Goal: Task Accomplishment & Management: Use online tool/utility

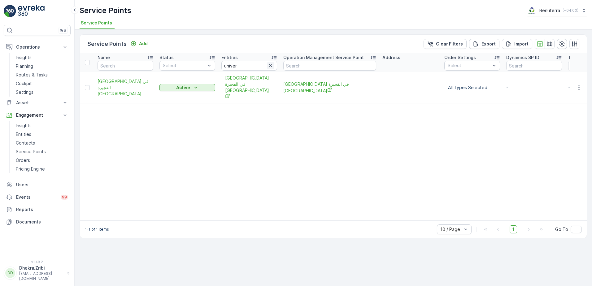
click at [271, 66] on icon "button" at bounding box center [270, 65] width 3 height 3
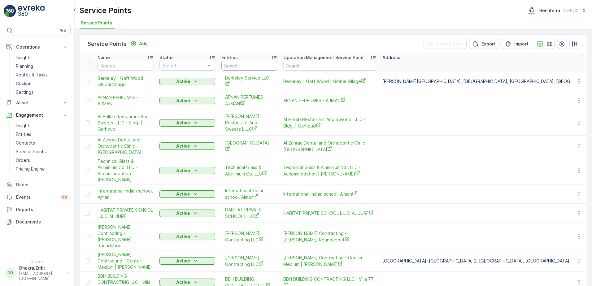
click at [256, 67] on input "text" at bounding box center [249, 66] width 56 height 10
type input "NOMAC"
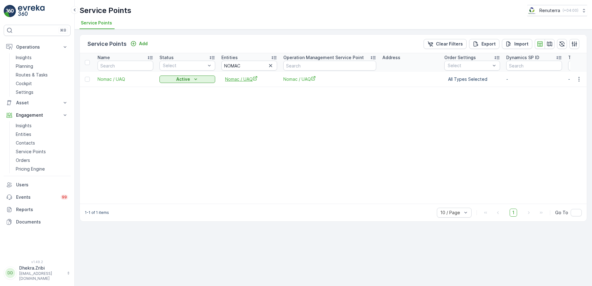
click at [246, 80] on span "Nomac / UAQ" at bounding box center [249, 79] width 48 height 6
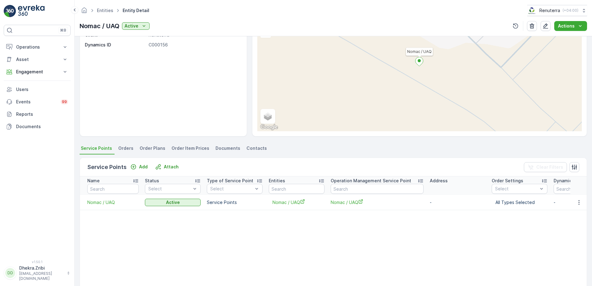
scroll to position [62, 0]
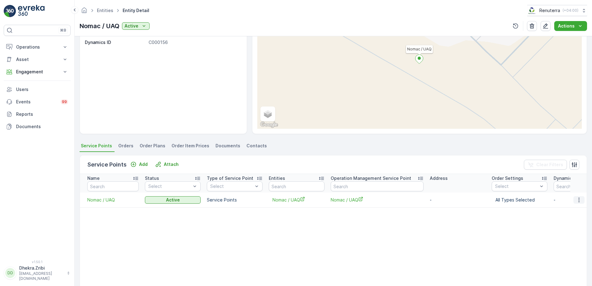
click at [576, 201] on icon "button" at bounding box center [578, 200] width 6 height 6
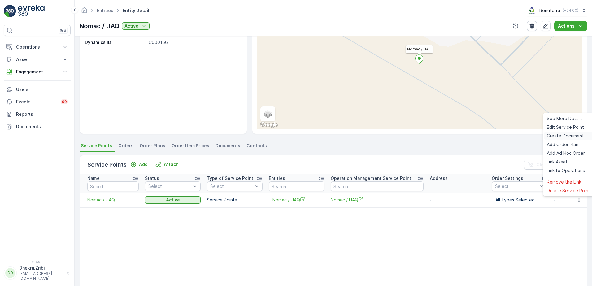
click at [561, 135] on span "Create Document" at bounding box center [564, 136] width 37 height 6
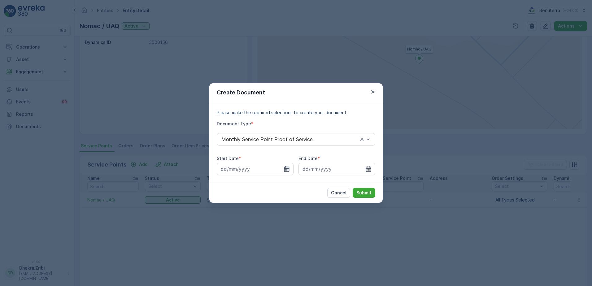
click at [287, 169] on icon "button" at bounding box center [286, 169] width 6 height 6
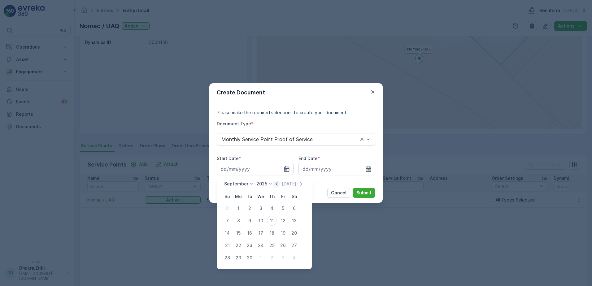
click at [273, 185] on icon "button" at bounding box center [276, 184] width 6 height 6
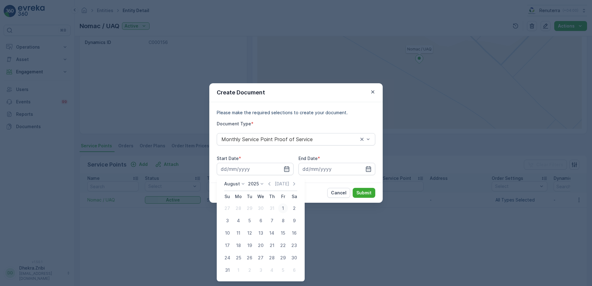
click at [283, 209] on div "1" at bounding box center [283, 208] width 10 height 10
type input "[DATE]"
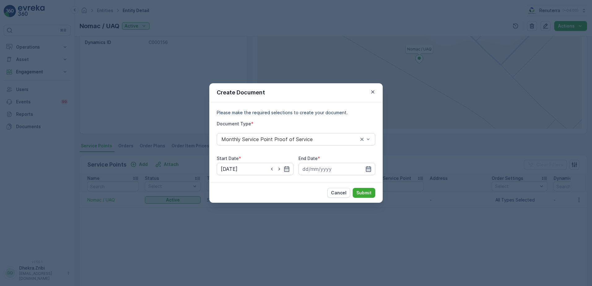
click at [369, 166] on icon "button" at bounding box center [368, 169] width 6 height 6
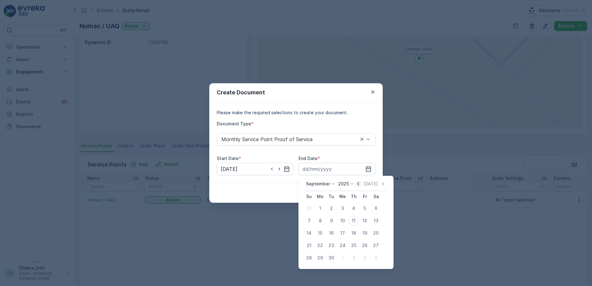
click at [358, 182] on icon "button" at bounding box center [358, 184] width 6 height 6
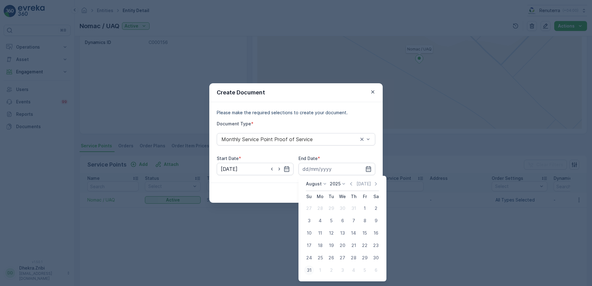
click at [309, 269] on div "31" at bounding box center [309, 270] width 10 height 10
type input "[DATE]"
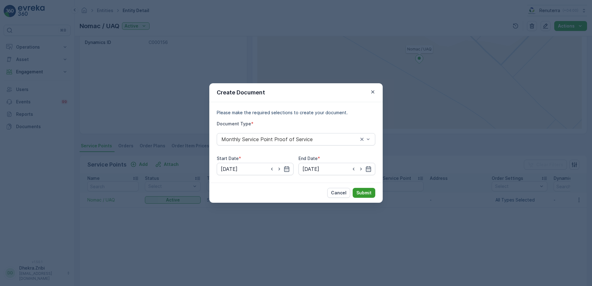
click at [368, 192] on p "Submit" at bounding box center [363, 193] width 15 height 6
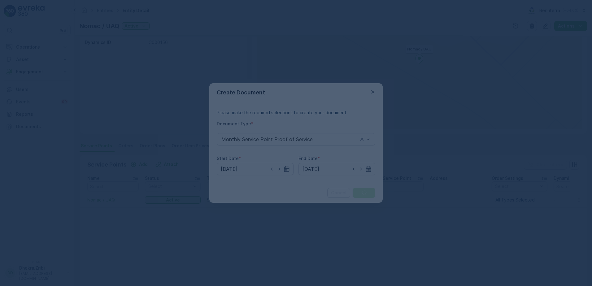
click at [327, 147] on div at bounding box center [296, 143] width 592 height 286
click at [287, 89] on div at bounding box center [296, 143] width 592 height 286
click at [415, 66] on div at bounding box center [296, 143] width 592 height 286
click at [369, 92] on div at bounding box center [296, 143] width 592 height 286
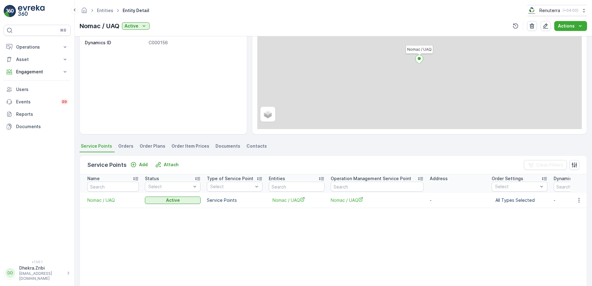
scroll to position [62, 0]
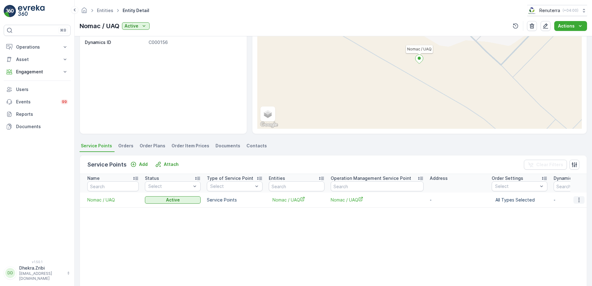
click at [575, 202] on icon "button" at bounding box center [578, 200] width 6 height 6
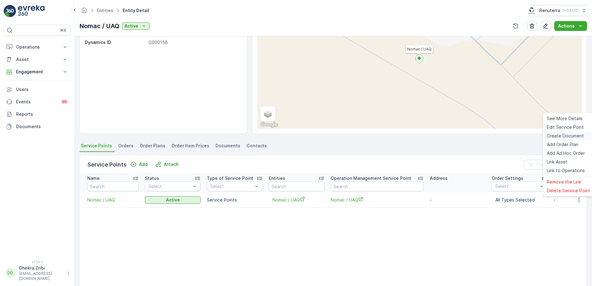
click at [551, 136] on span "Create Document" at bounding box center [564, 136] width 37 height 6
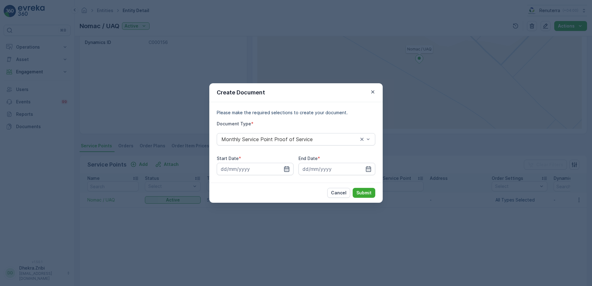
click at [288, 170] on icon "button" at bounding box center [286, 169] width 5 height 6
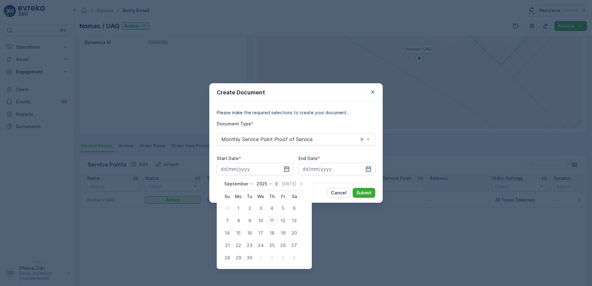
click at [273, 183] on icon "button" at bounding box center [276, 184] width 6 height 6
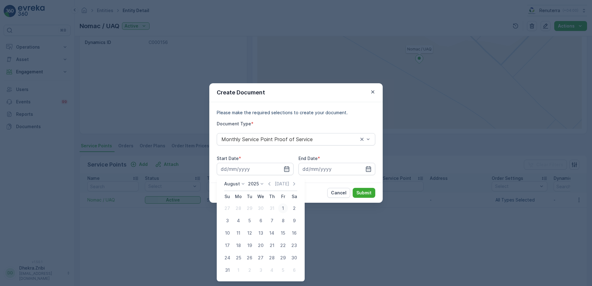
click at [282, 206] on div "1" at bounding box center [283, 208] width 10 height 10
type input "[DATE]"
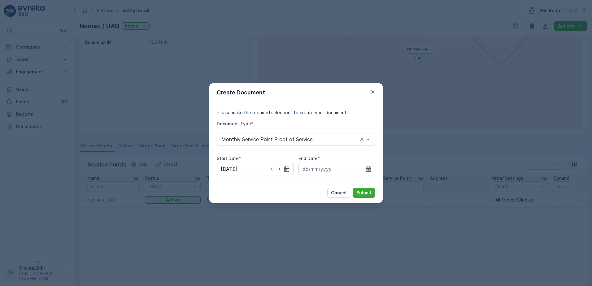
click at [368, 166] on icon "button" at bounding box center [368, 169] width 6 height 6
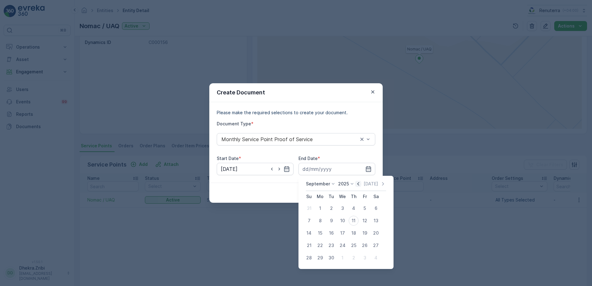
click at [356, 185] on icon "button" at bounding box center [358, 184] width 6 height 6
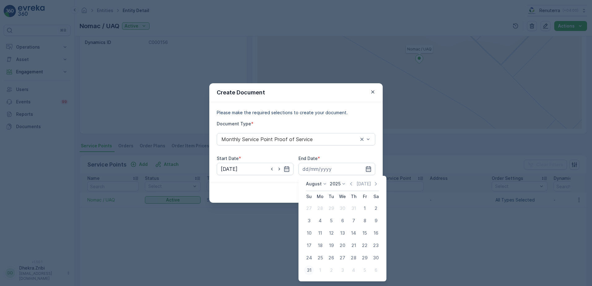
click at [309, 271] on div "31" at bounding box center [309, 270] width 10 height 10
type input "[DATE]"
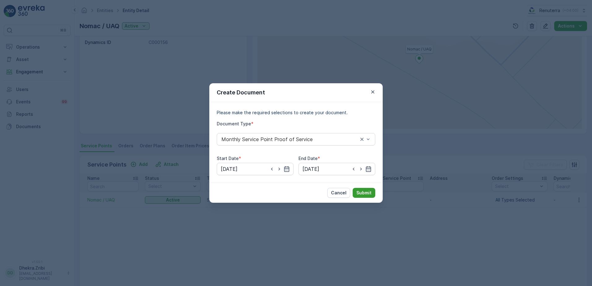
click at [368, 193] on p "Submit" at bounding box center [363, 193] width 15 height 6
